Goal: Information Seeking & Learning: Learn about a topic

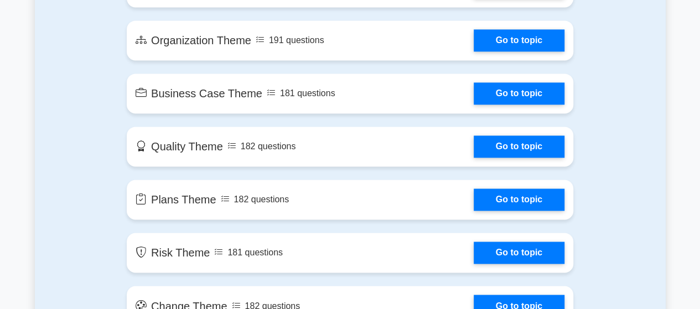
scroll to position [781, 0]
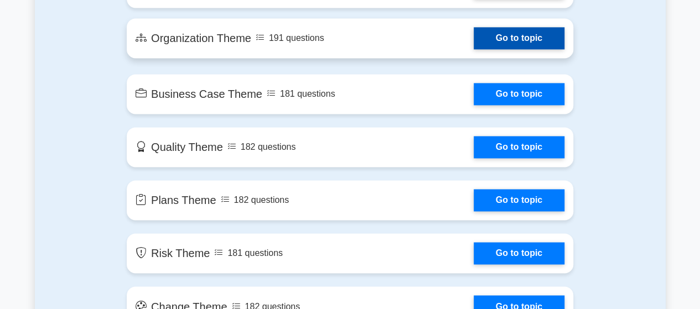
click at [474, 41] on link "Go to topic" at bounding box center [519, 38] width 91 height 22
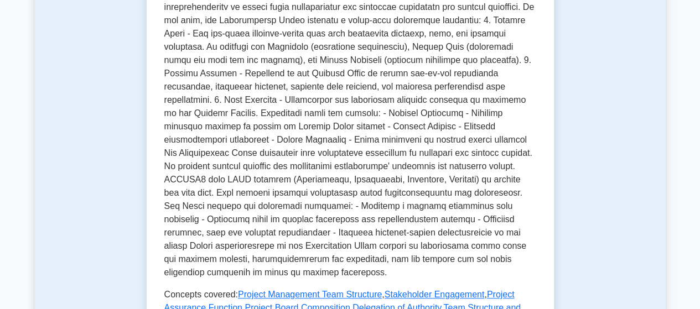
scroll to position [95, 0]
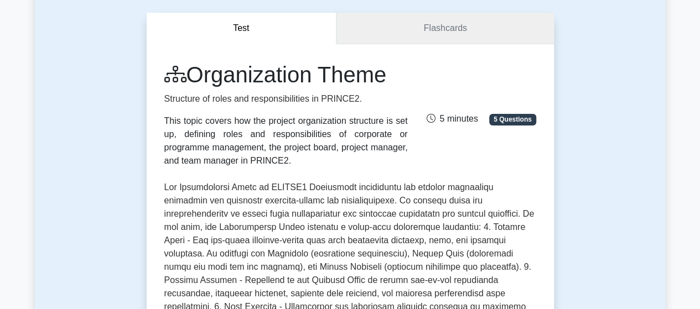
click at [453, 26] on link "Flashcards" at bounding box center [444, 29] width 217 height 32
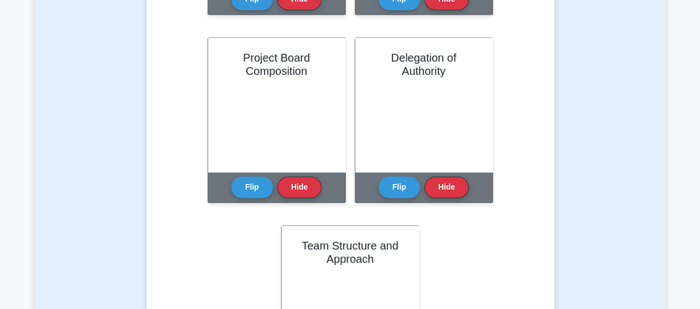
scroll to position [811, 0]
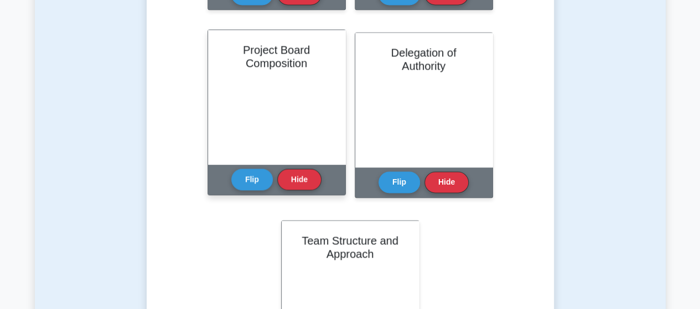
click at [308, 138] on div "Project Board Composition" at bounding box center [276, 97] width 137 height 134
click at [243, 190] on div "Flip Hide" at bounding box center [276, 179] width 90 height 30
click at [247, 184] on button "Flip" at bounding box center [252, 179] width 42 height 22
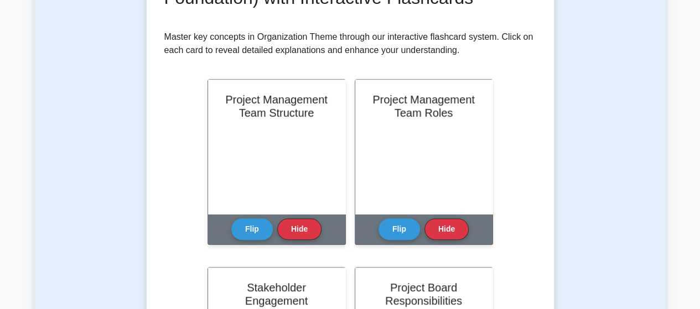
scroll to position [0, 0]
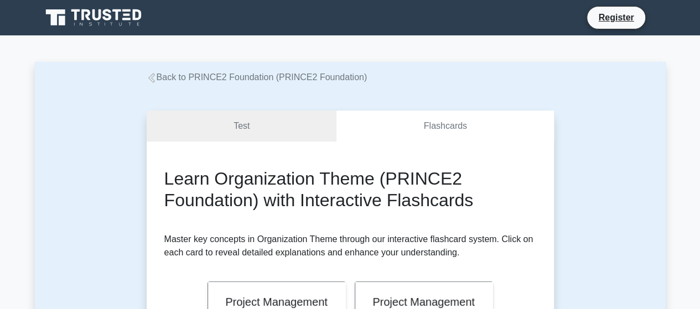
click at [151, 75] on icon at bounding box center [152, 78] width 10 height 10
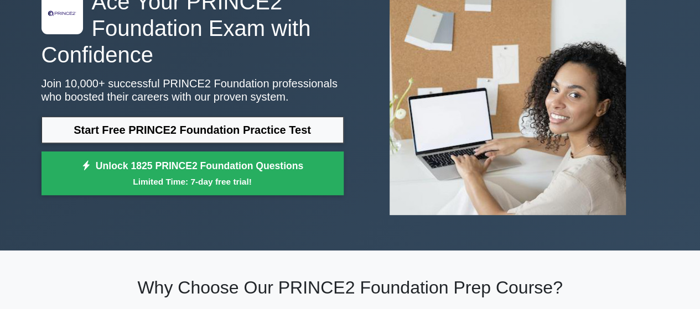
scroll to position [103, 0]
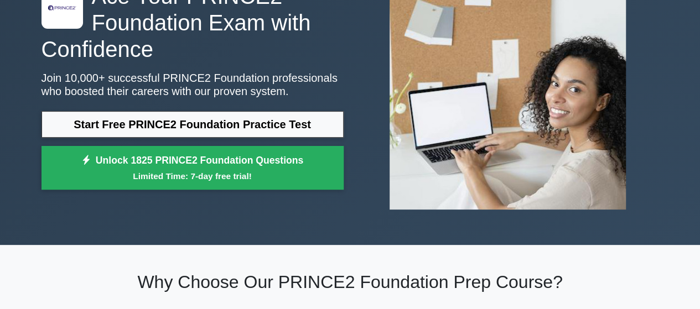
click at [260, 119] on link "Start Free PRINCE2 Foundation Practice Test" at bounding box center [193, 124] width 302 height 27
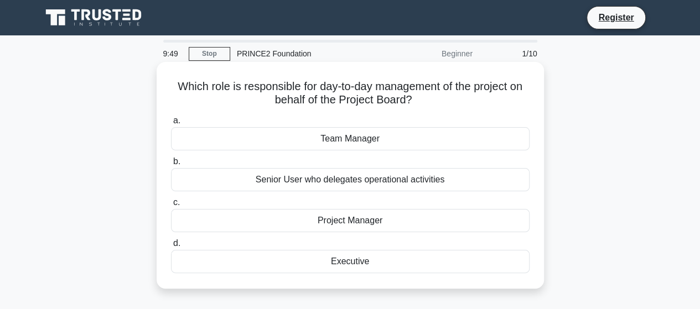
click at [352, 227] on div "Project Manager" at bounding box center [350, 220] width 359 height 23
click at [171, 206] on input "c. Project Manager" at bounding box center [171, 202] width 0 height 7
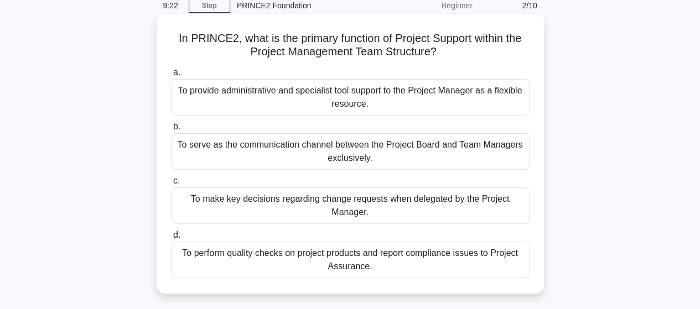
scroll to position [46, 0]
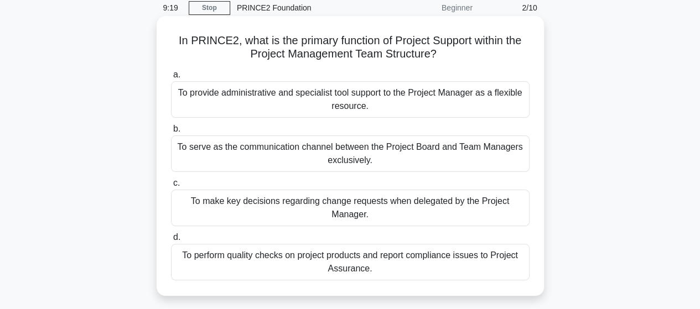
click at [390, 100] on div "To provide administrative and specialist tool support to the Project Manager as…" at bounding box center [350, 99] width 359 height 37
click at [171, 79] on input "a. To provide administrative and specialist tool support to the Project Manager…" at bounding box center [171, 74] width 0 height 7
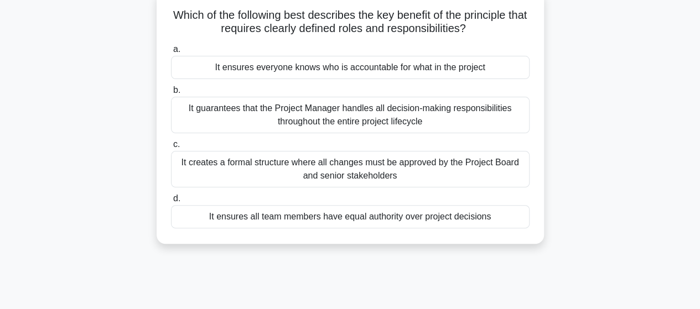
scroll to position [72, 0]
click at [339, 68] on div "It ensures everyone knows who is accountable for what in the project" at bounding box center [350, 66] width 359 height 23
click at [171, 53] on input "a. It ensures everyone knows who is accountable for what in the project" at bounding box center [171, 48] width 0 height 7
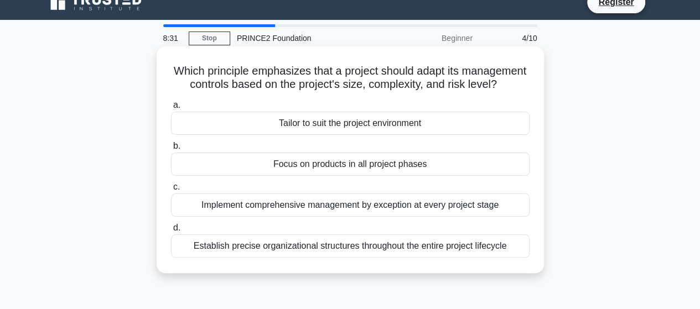
scroll to position [42, 0]
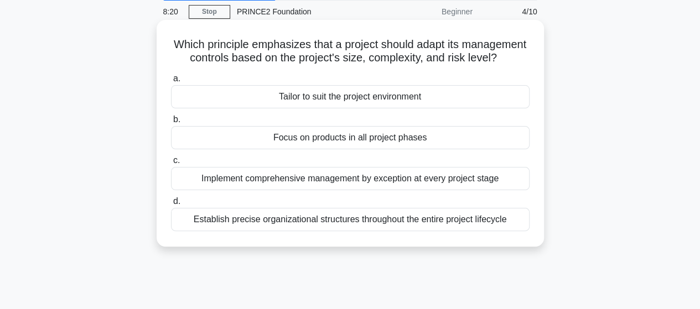
click at [342, 108] on div "Tailor to suit the project environment" at bounding box center [350, 96] width 359 height 23
click at [171, 82] on input "a. Tailor to suit the project environment" at bounding box center [171, 78] width 0 height 7
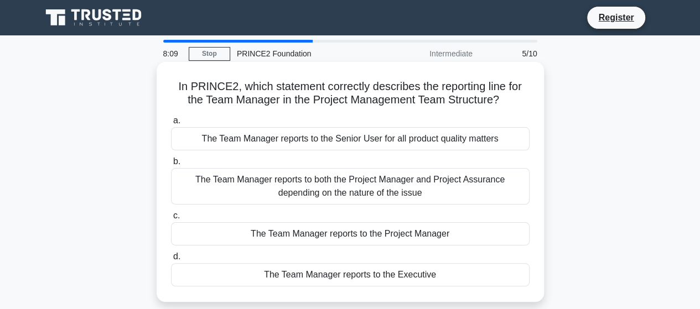
scroll to position [52, 0]
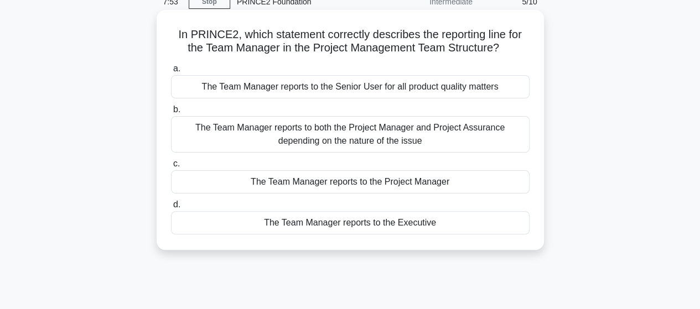
click at [286, 180] on div "The Team Manager reports to the Project Manager" at bounding box center [350, 181] width 359 height 23
click at [171, 168] on input "c. The Team Manager reports to the Project Manager" at bounding box center [171, 163] width 0 height 7
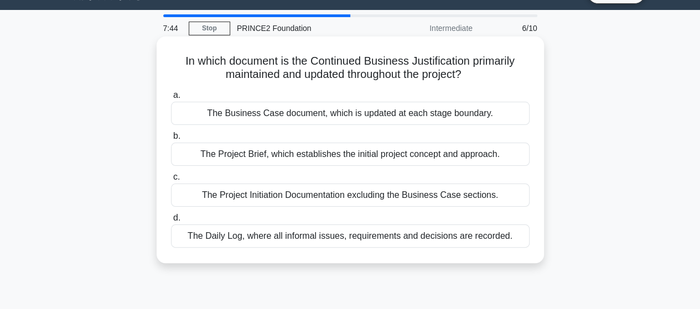
scroll to position [29, 0]
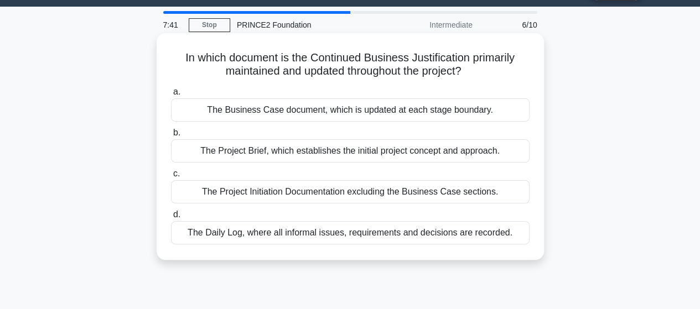
click at [364, 111] on div "The Business Case document, which is updated at each stage boundary." at bounding box center [350, 109] width 359 height 23
click at [171, 96] on input "a. The Business Case document, which is updated at each stage boundary." at bounding box center [171, 92] width 0 height 7
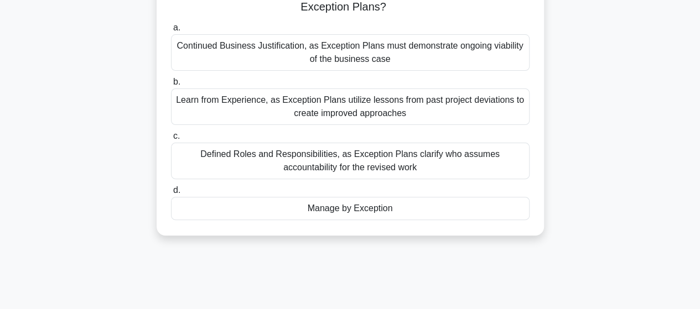
scroll to position [95, 0]
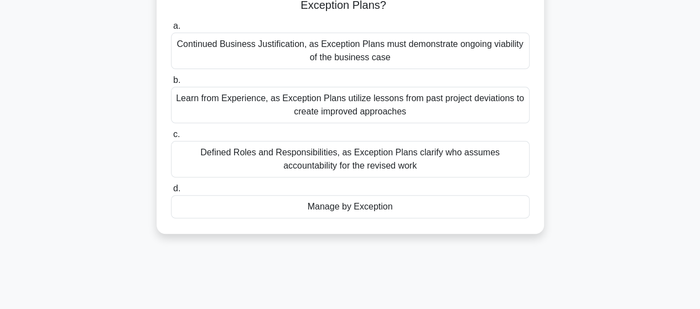
click at [350, 209] on div "Manage by Exception" at bounding box center [350, 206] width 359 height 23
click at [171, 193] on input "d. Manage by Exception" at bounding box center [171, 188] width 0 height 7
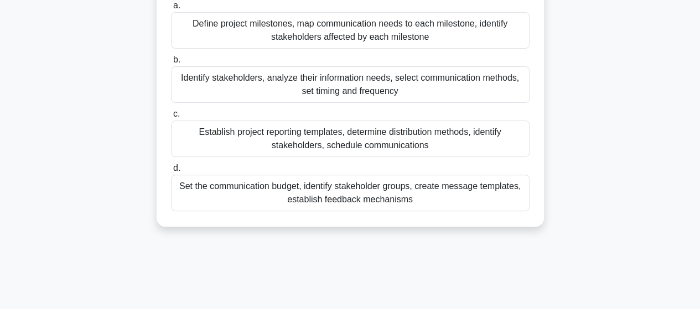
scroll to position [118, 0]
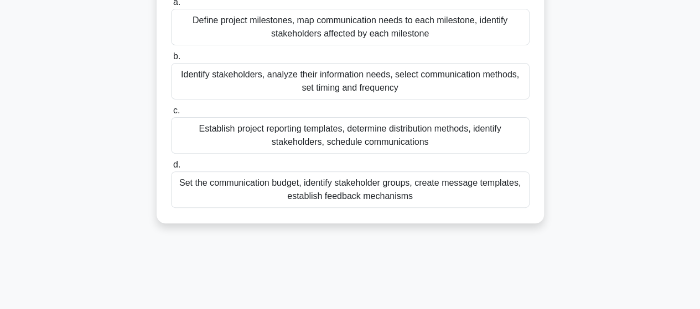
click at [215, 79] on div "Identify stakeholders, analyze their information needs, select communication me…" at bounding box center [350, 81] width 359 height 37
click at [171, 60] on input "b. Identify stakeholders, analyze their information needs, select communication…" at bounding box center [171, 56] width 0 height 7
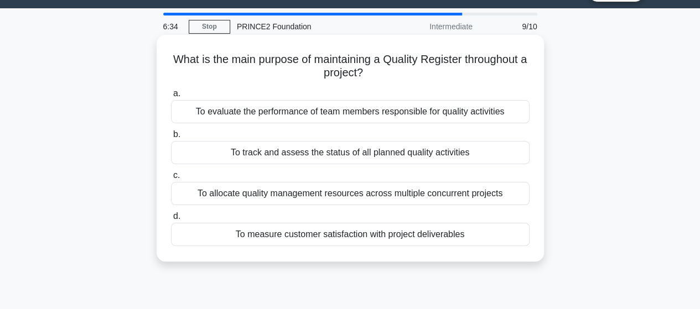
scroll to position [28, 0]
click at [273, 152] on div "To track and assess the status of all planned quality activities" at bounding box center [350, 152] width 359 height 23
click at [171, 138] on input "b. To track and assess the status of all planned quality activities" at bounding box center [171, 134] width 0 height 7
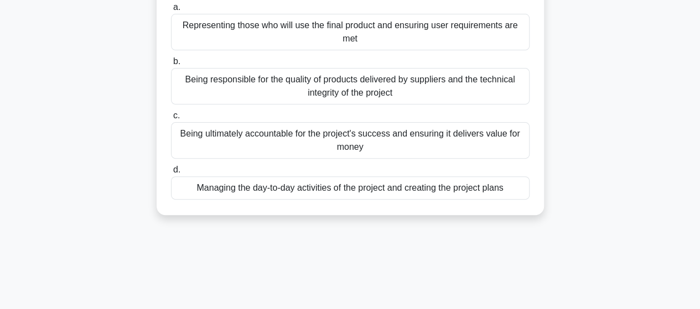
scroll to position [113, 0]
click at [331, 136] on div "Being ultimately accountable for the project's success and ensuring it delivers…" at bounding box center [350, 141] width 359 height 37
click at [171, 120] on input "c. Being ultimately accountable for the project's success and ensuring it deliv…" at bounding box center [171, 116] width 0 height 7
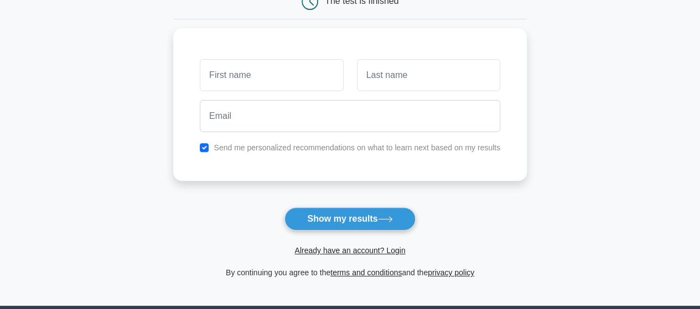
scroll to position [128, 0]
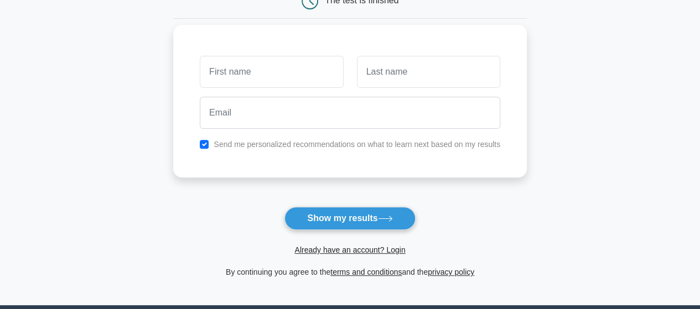
click at [330, 143] on label "Send me personalized recommendations on what to learn next based on my results" at bounding box center [357, 144] width 287 height 9
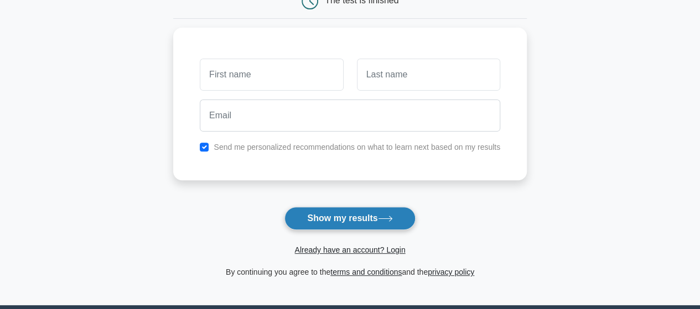
click at [350, 214] on button "Show my results" at bounding box center [349, 218] width 131 height 23
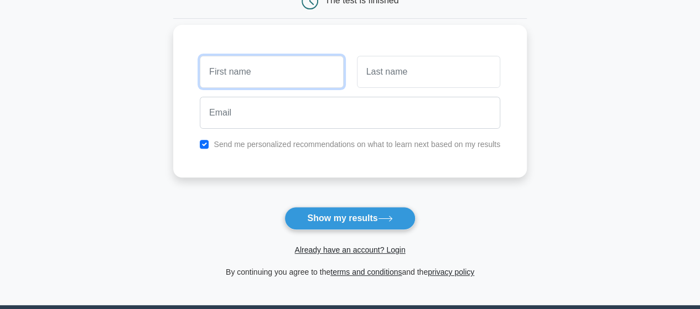
click at [279, 79] on input "text" at bounding box center [271, 72] width 143 height 32
type input "Nicola"
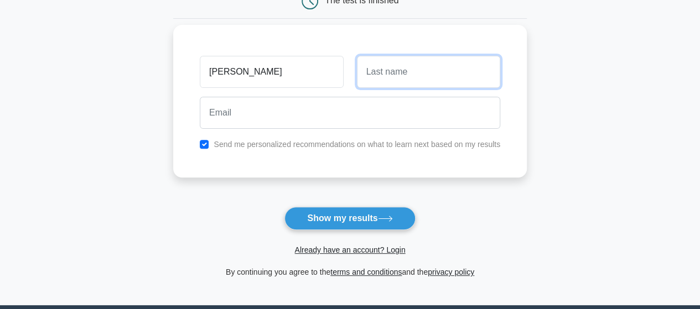
click at [386, 79] on input "text" at bounding box center [428, 72] width 143 height 32
type input "Stella"
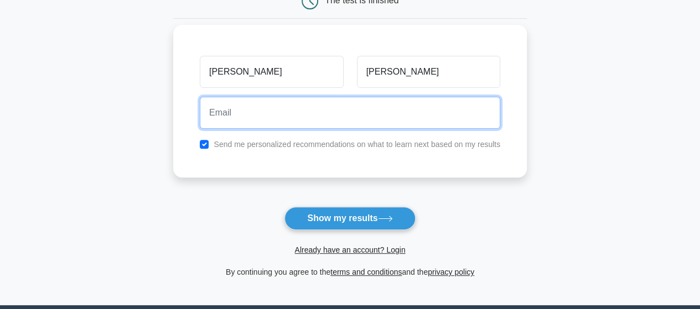
click at [398, 120] on input "email" at bounding box center [350, 113] width 300 height 32
type input "nicolastella1@gmail.com"
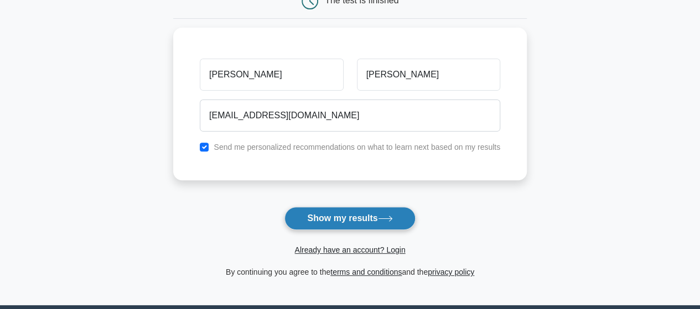
click at [384, 220] on icon at bounding box center [385, 219] width 15 height 6
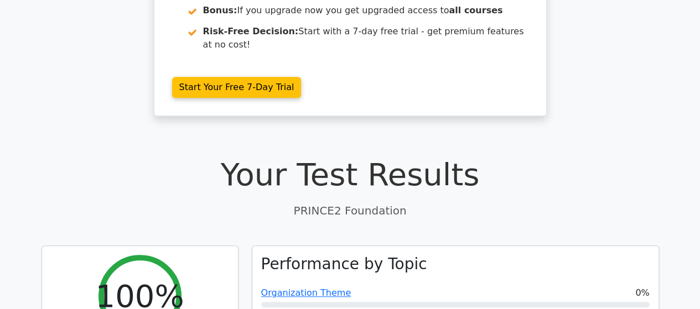
scroll to position [219, 0]
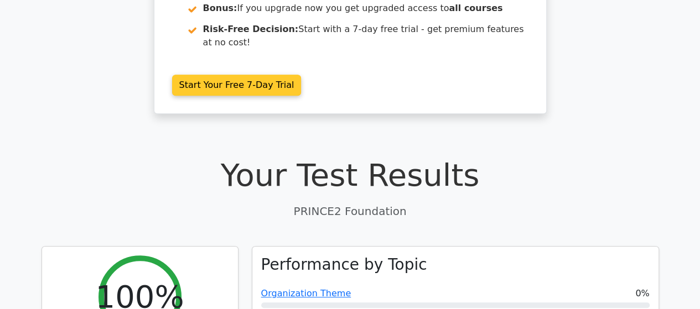
click at [222, 75] on link "Start Your Free 7-Day Trial" at bounding box center [236, 85] width 129 height 21
